Goal: Information Seeking & Learning: Understand process/instructions

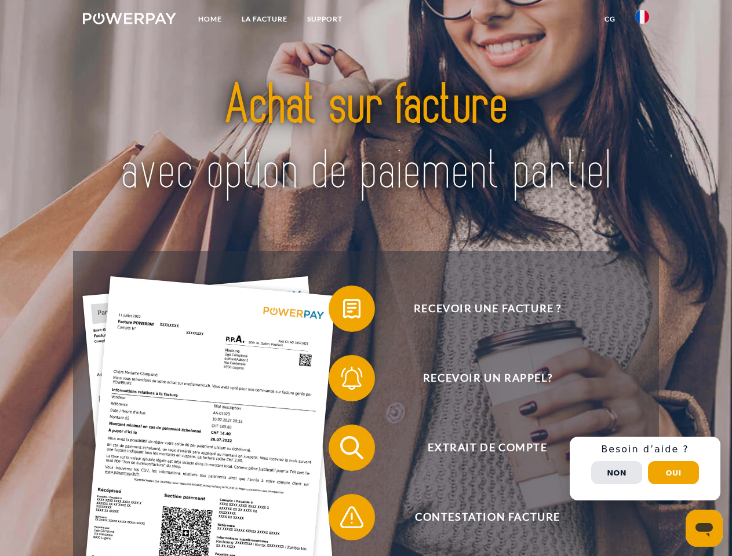
click at [129, 20] on img at bounding box center [129, 19] width 93 height 12
click at [642, 20] on img at bounding box center [642, 17] width 14 height 14
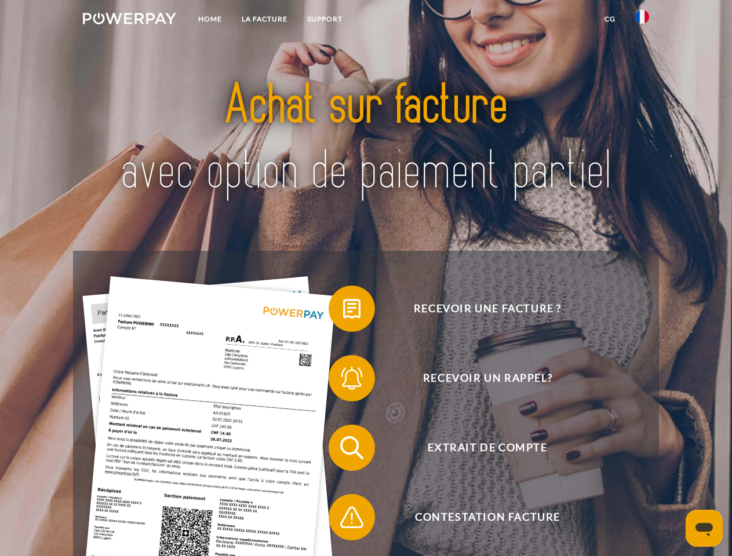
click at [610, 19] on link "CG" at bounding box center [609, 19] width 31 height 21
click at [343, 311] on span at bounding box center [334, 309] width 58 height 58
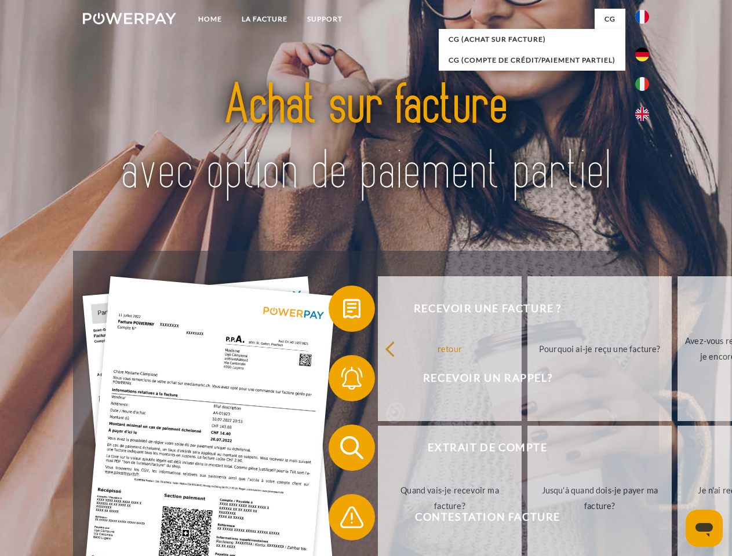
click at [343, 381] on span at bounding box center [334, 378] width 58 height 58
click at [527, 450] on link "Jusqu'à quand dois-je payer ma facture?" at bounding box center [599, 498] width 144 height 145
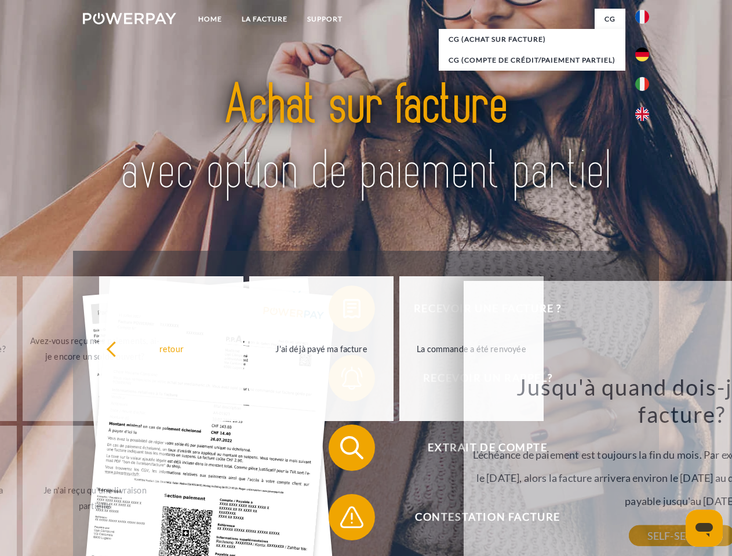
click at [343, 520] on span at bounding box center [334, 517] width 58 height 58
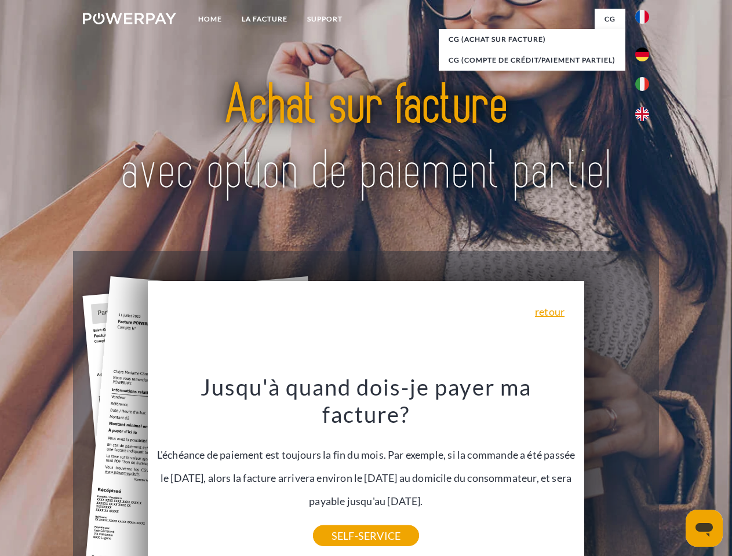
click at [645, 469] on div "Recevoir une facture ? Recevoir un rappel? Extrait de compte retour" at bounding box center [365, 483] width 585 height 464
click at [616, 471] on span "Extrait de compte" at bounding box center [487, 448] width 284 height 46
click at [673, 473] on header "Home LA FACTURE Support" at bounding box center [366, 400] width 732 height 800
